Goal: Task Accomplishment & Management: Manage account settings

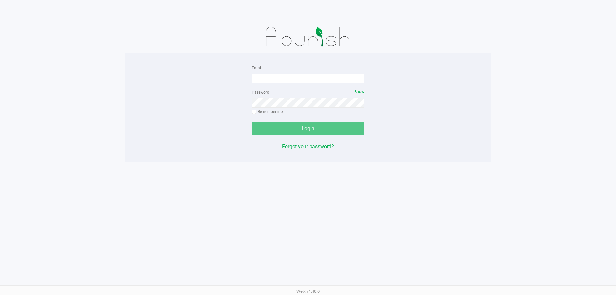
click at [353, 80] on input "Email" at bounding box center [308, 78] width 112 height 10
type input "COliva-Knauf@liveparallel.com"
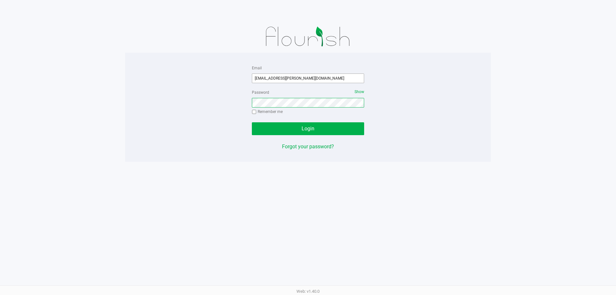
click at [252, 122] on button "Login" at bounding box center [308, 128] width 112 height 13
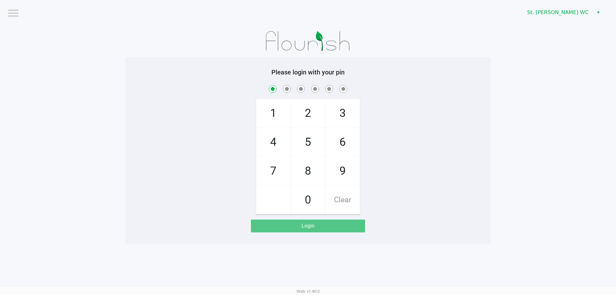
checkbox input "true"
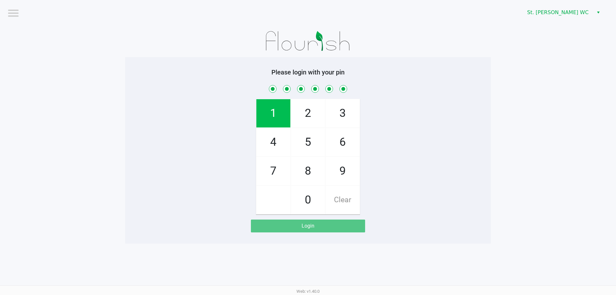
checkbox input "true"
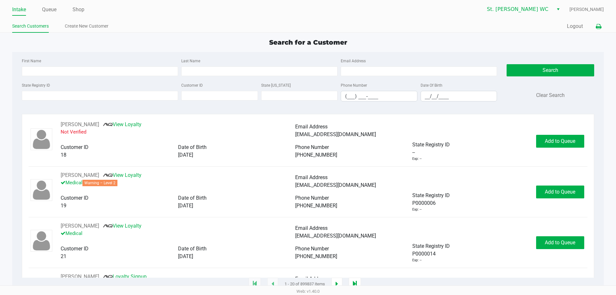
click at [596, 26] on icon at bounding box center [598, 26] width 5 height 4
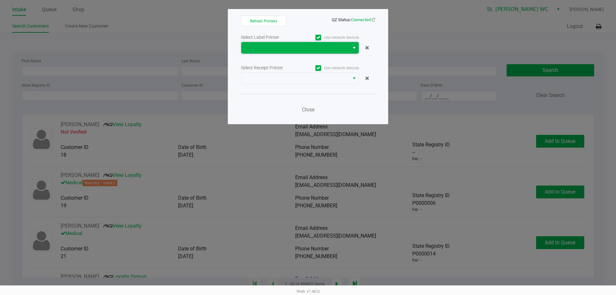
click at [351, 54] on kendo-dropdownlist at bounding box center [300, 48] width 118 height 12
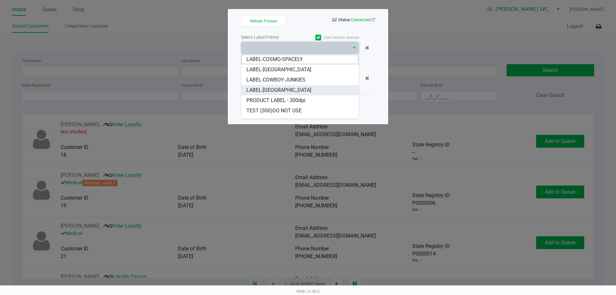
click at [332, 85] on li "LABEL-CROATIA" at bounding box center [299, 90] width 117 height 10
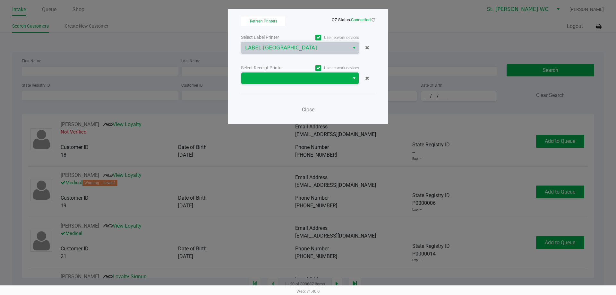
click at [335, 77] on span at bounding box center [295, 78] width 100 height 8
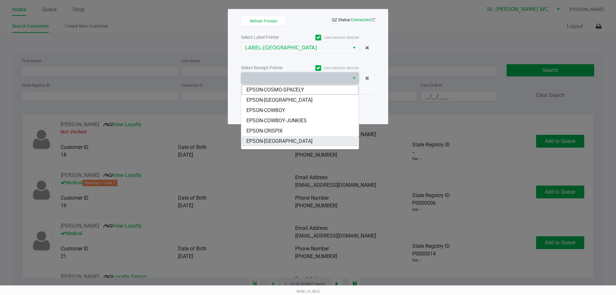
click at [324, 136] on li "EPSON-CROATIA" at bounding box center [299, 141] width 117 height 10
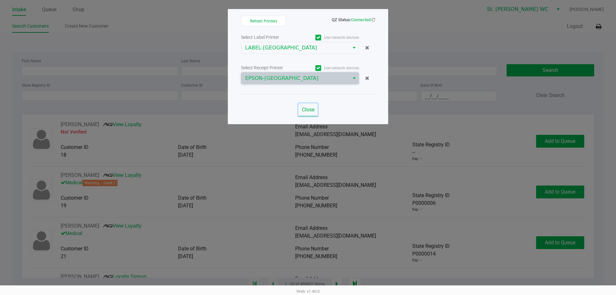
click at [310, 108] on span "Close" at bounding box center [308, 109] width 13 height 6
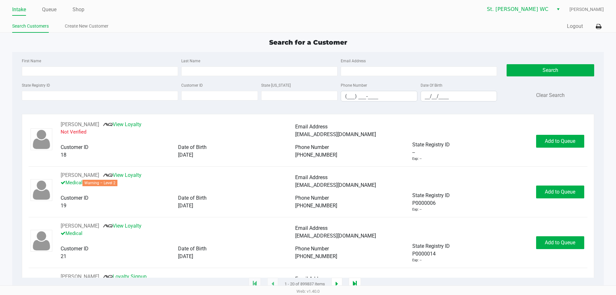
click at [459, 33] on app-point-of-sale "Intake Queue Shop St. Pete WC Casey Olivia-Knauf Search Customers Create New Cu…" at bounding box center [308, 142] width 616 height 284
click at [569, 20] on div "Intake Queue Shop St. Pete WC Casey Olivia-Knauf Search Customers Create New Cu…" at bounding box center [308, 16] width 616 height 33
click at [568, 28] on button "Logout" at bounding box center [575, 26] width 16 height 8
click at [568, 36] on app-point-of-sale "Intake Queue Shop St. Pete WC Casey Olivia-Knauf Search Customers Create New Cu…" at bounding box center [308, 142] width 616 height 284
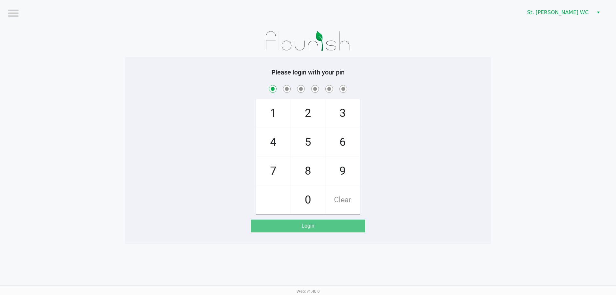
checkbox input "true"
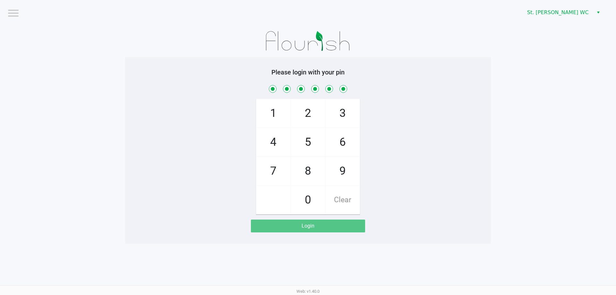
checkbox input "true"
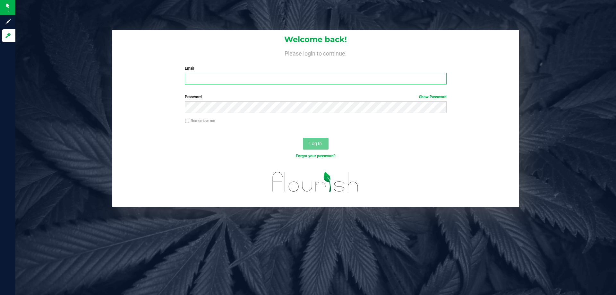
click at [326, 78] on input "Email" at bounding box center [315, 79] width 261 height 12
type input "[EMAIL_ADDRESS][DOMAIN_NAME]"
click at [303, 138] on button "Log In" at bounding box center [316, 144] width 26 height 12
